Goal: Transaction & Acquisition: Download file/media

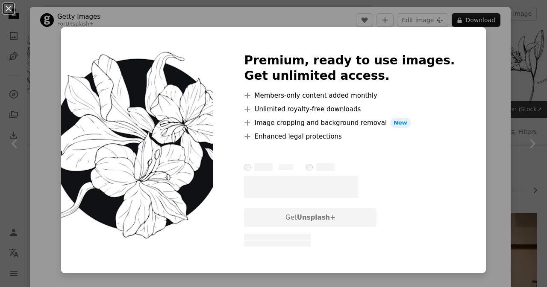
scroll to position [1068, 0]
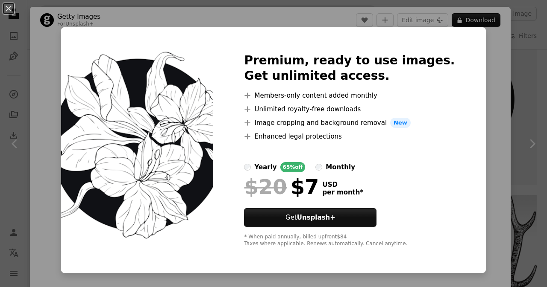
click at [506, 55] on div "An X shape Premium, ready to use images. Get unlimited access. A plus sign Memb…" at bounding box center [273, 143] width 547 height 287
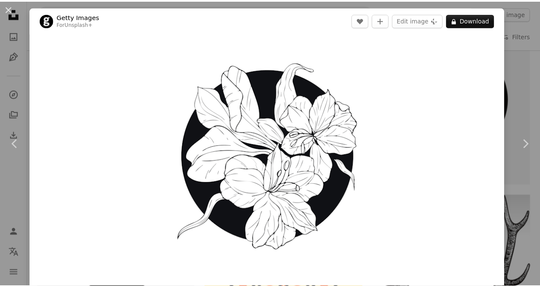
scroll to position [252, 0]
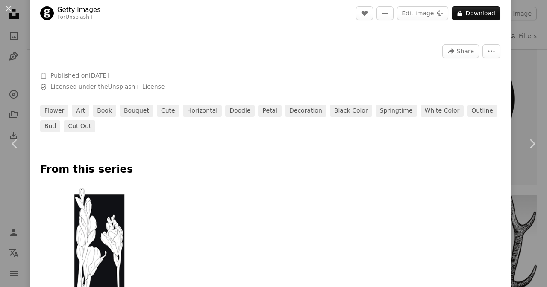
click at [520, 61] on div "An X shape Chevron left Chevron right Getty Images For Unsplash+ A heart A plus…" at bounding box center [273, 143] width 547 height 287
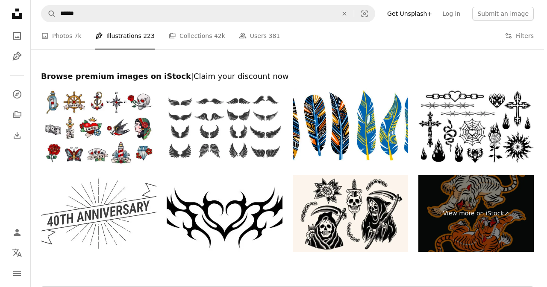
scroll to position [2605, 0]
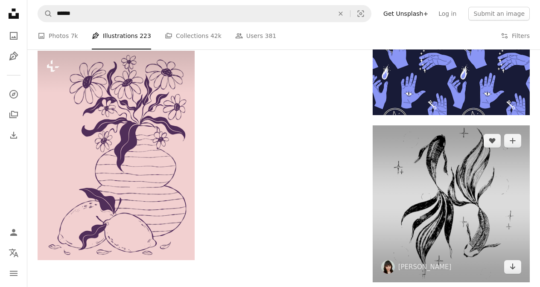
click at [430, 180] on img at bounding box center [451, 204] width 157 height 157
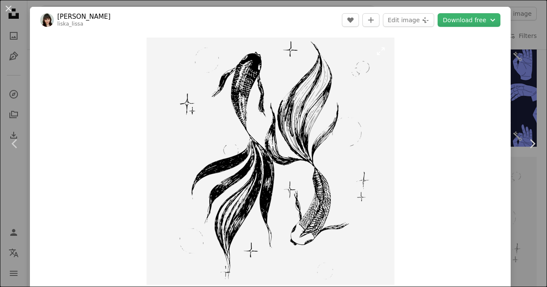
scroll to position [214, 0]
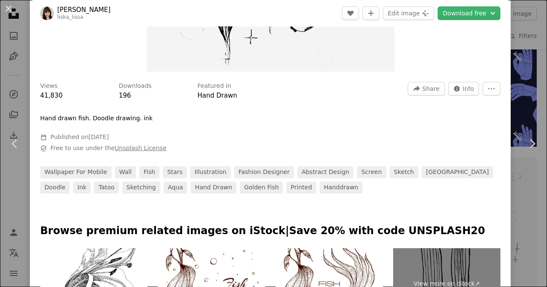
click at [127, 147] on link "Unsplash License" at bounding box center [140, 148] width 52 height 7
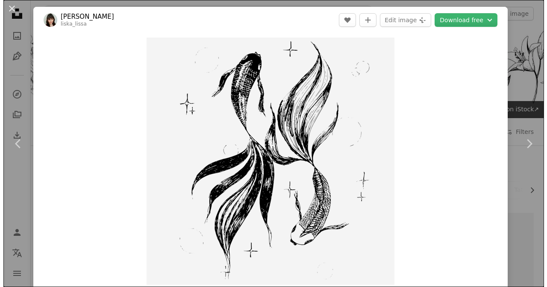
scroll to position [2605, 0]
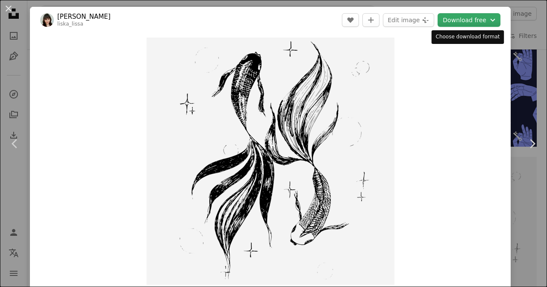
click at [454, 18] on button "Download free Chevron down" at bounding box center [468, 20] width 63 height 14
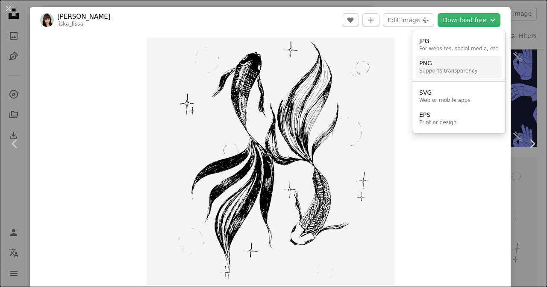
click at [449, 69] on div "Supports transparency" at bounding box center [448, 71] width 59 height 7
